Goal: Task Accomplishment & Management: Complete application form

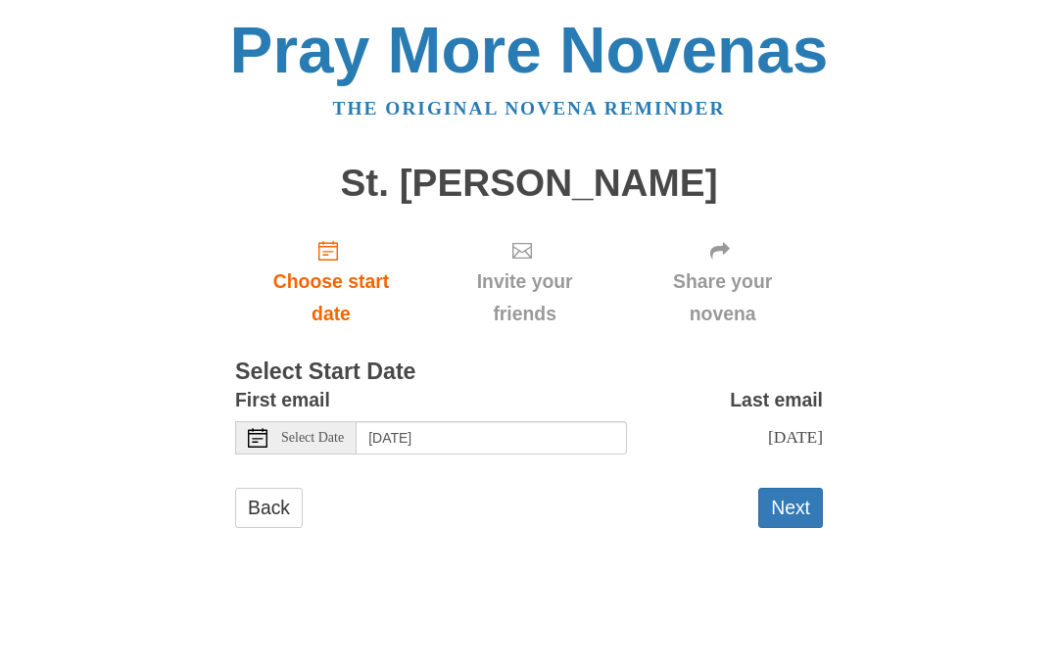
click at [803, 510] on button "Next" at bounding box center [790, 508] width 65 height 40
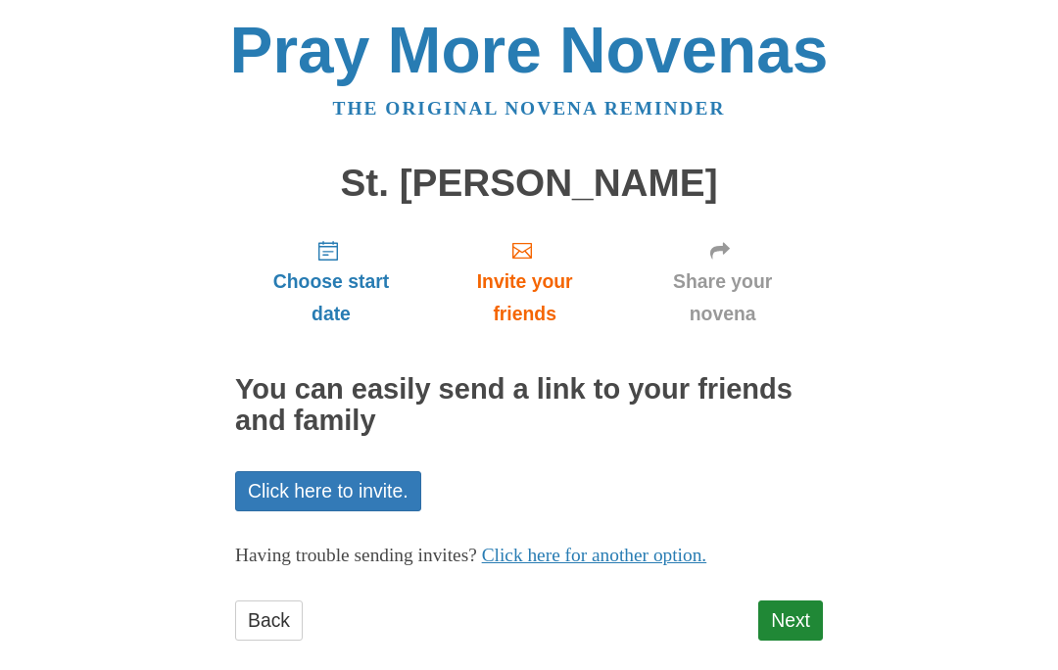
scroll to position [20, 0]
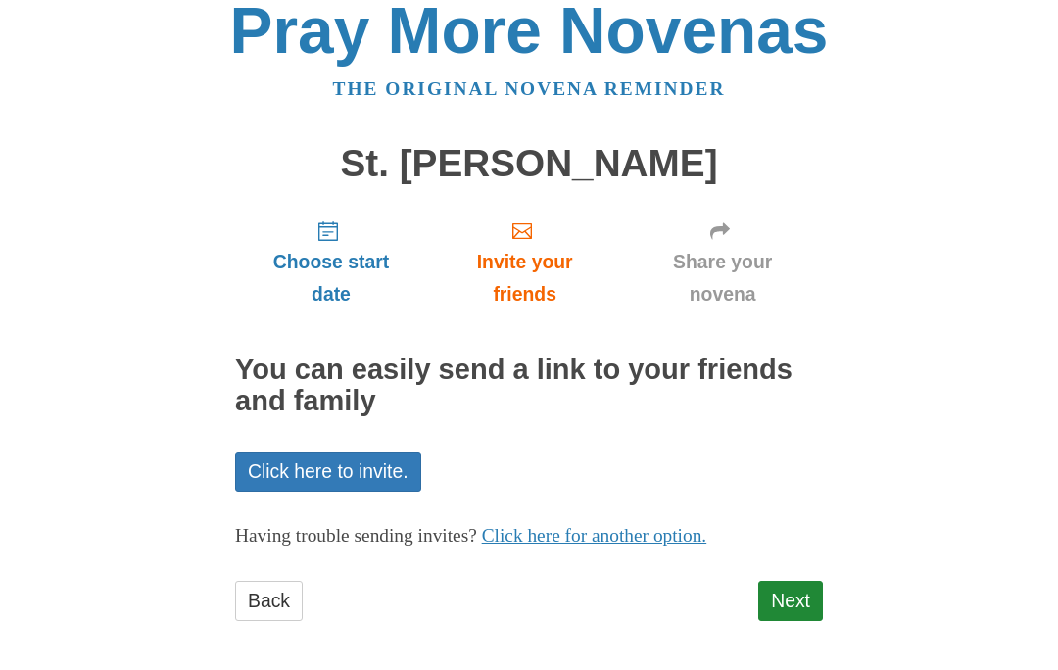
click at [808, 596] on link "Next" at bounding box center [790, 601] width 65 height 40
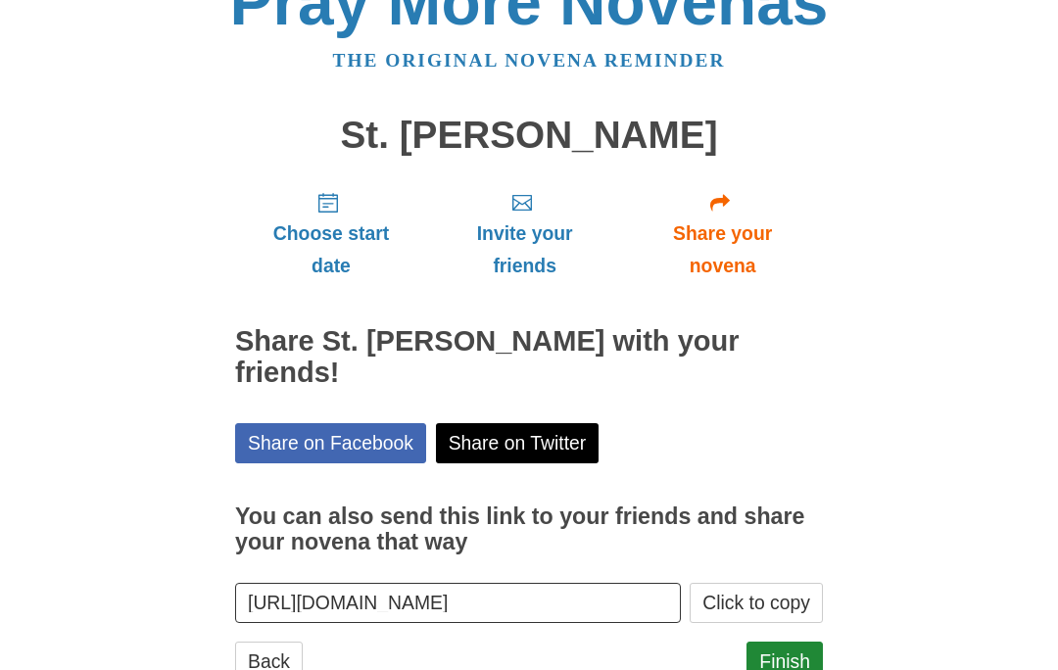
scroll to position [78, 0]
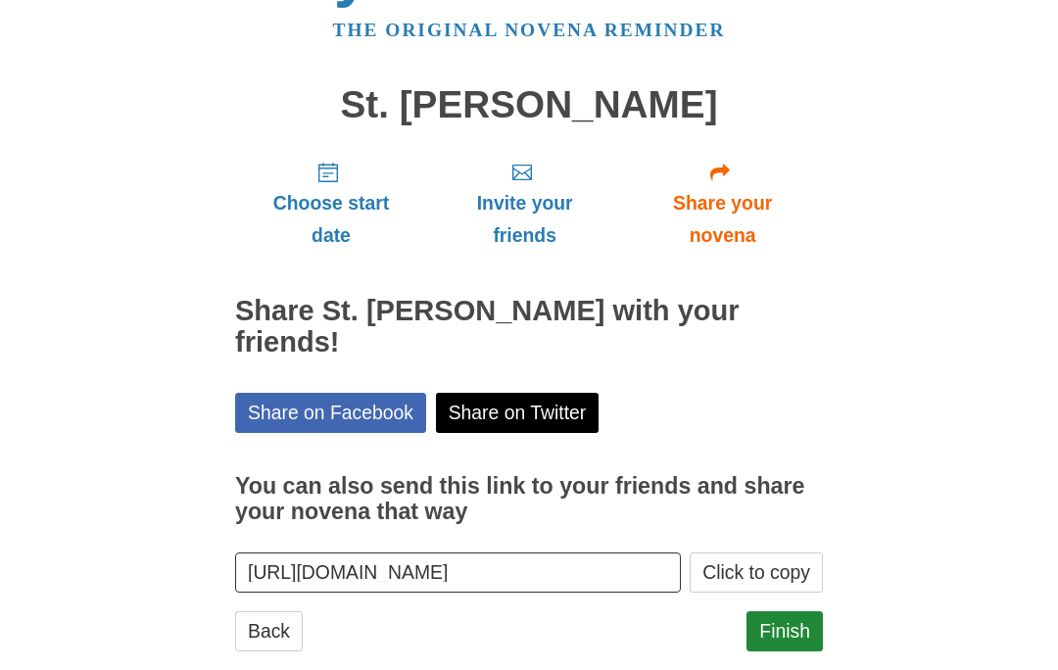
click at [781, 611] on link "Finish" at bounding box center [784, 631] width 76 height 40
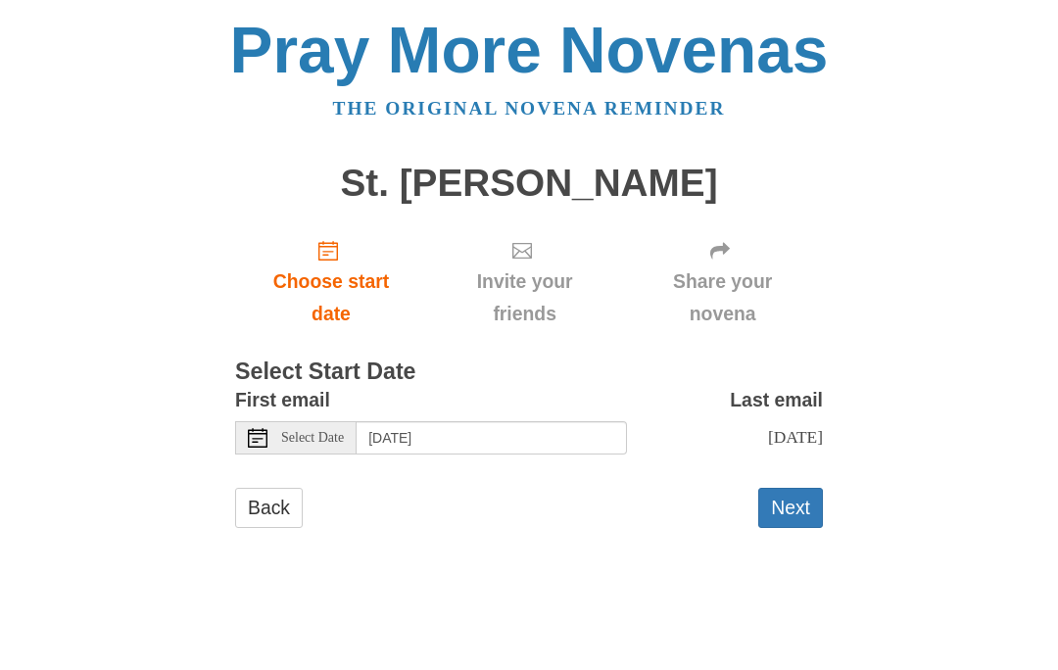
click at [790, 503] on button "Next" at bounding box center [790, 508] width 65 height 40
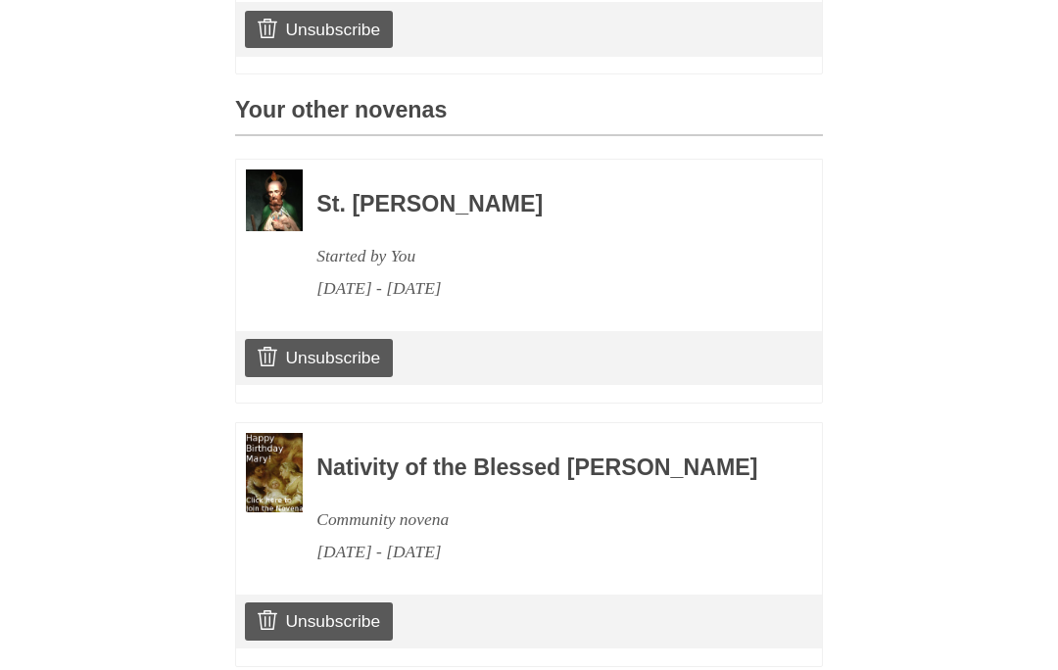
scroll to position [813, 0]
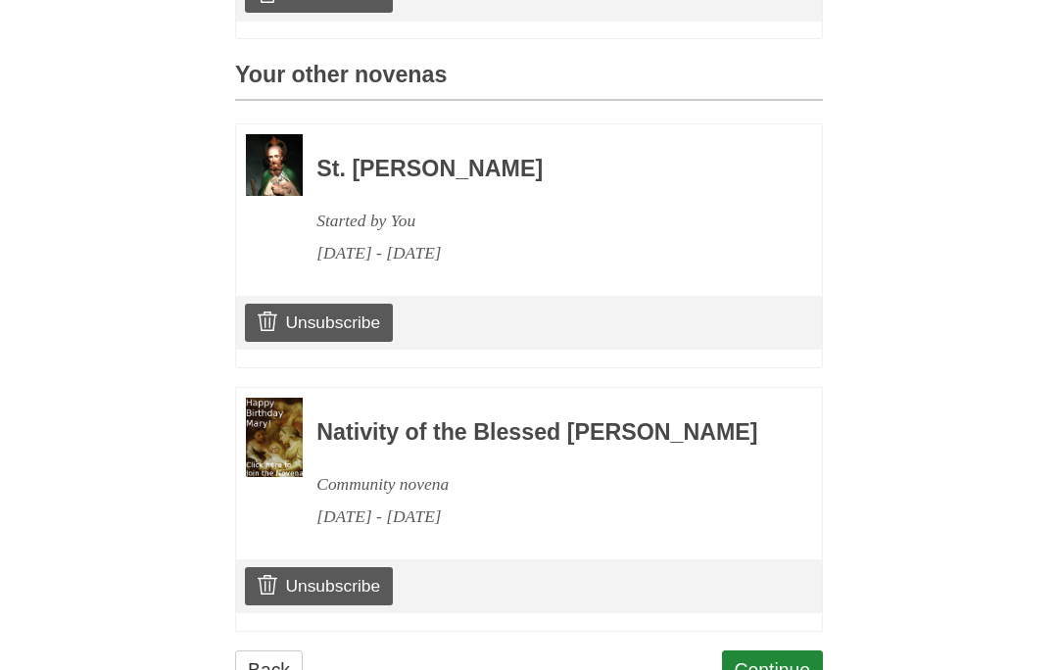
click at [793, 669] on link "Continue" at bounding box center [773, 670] width 102 height 40
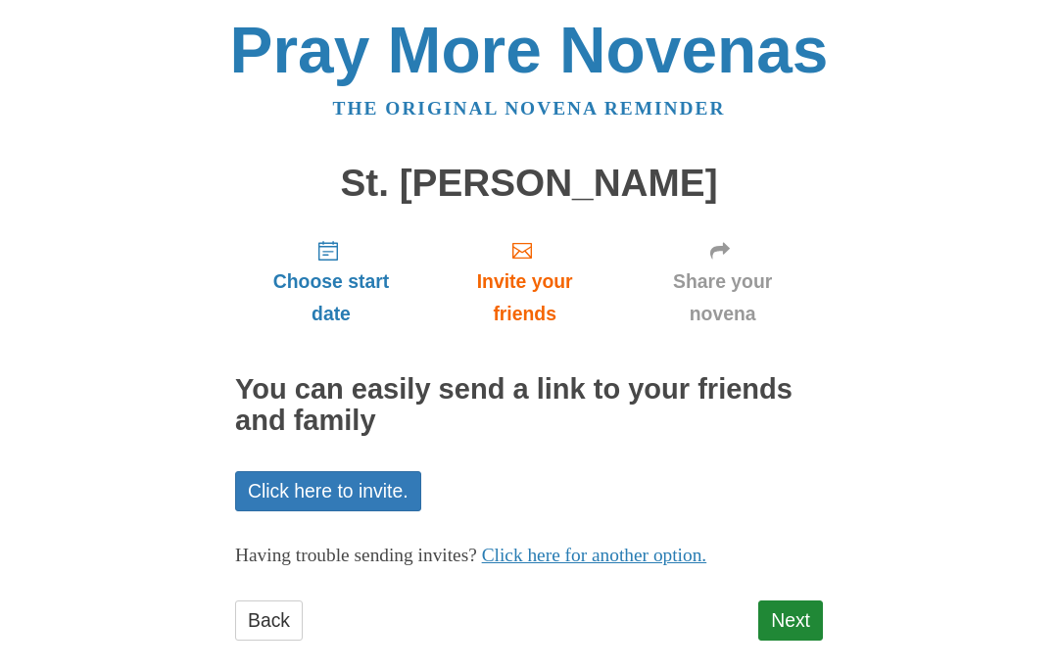
click at [807, 624] on link "Next" at bounding box center [790, 620] width 65 height 40
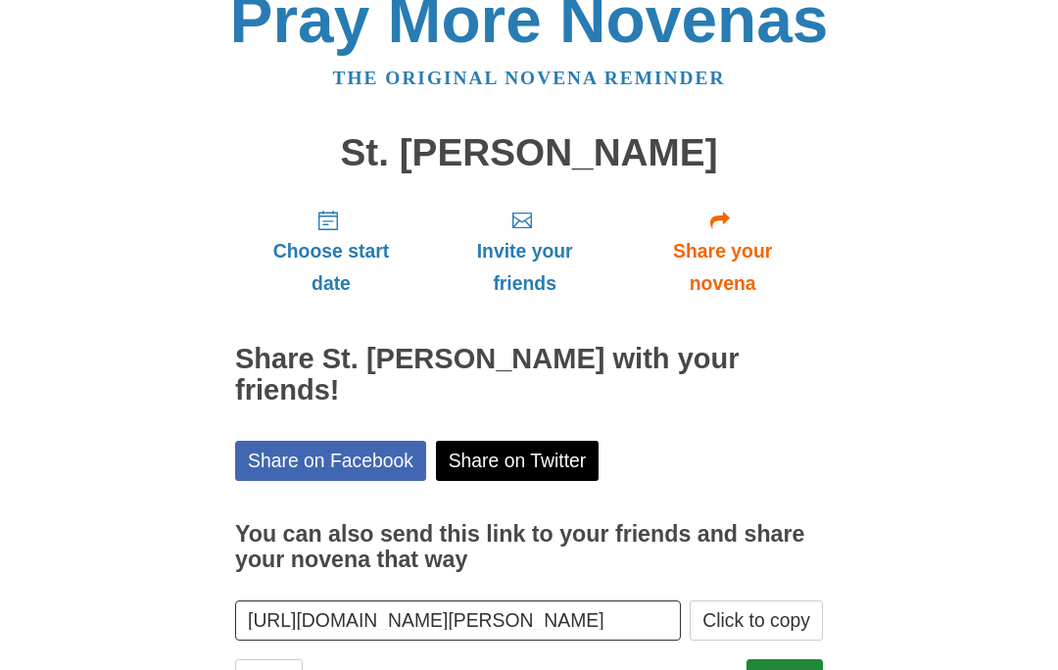
scroll to position [78, 0]
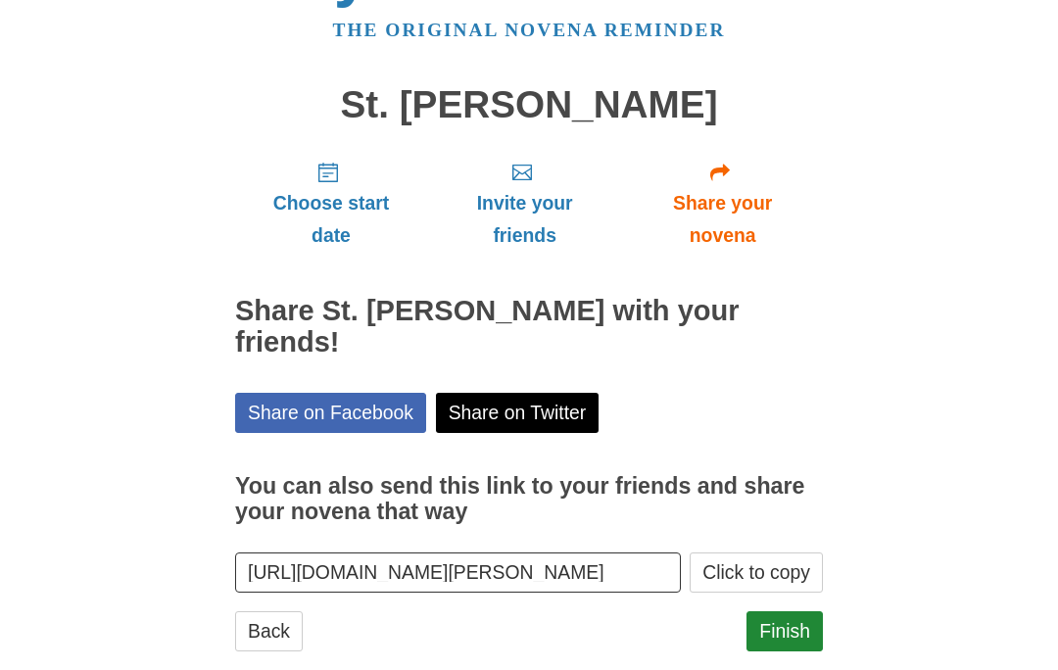
click at [800, 611] on link "Finish" at bounding box center [784, 631] width 76 height 40
